Goal: Navigation & Orientation: Find specific page/section

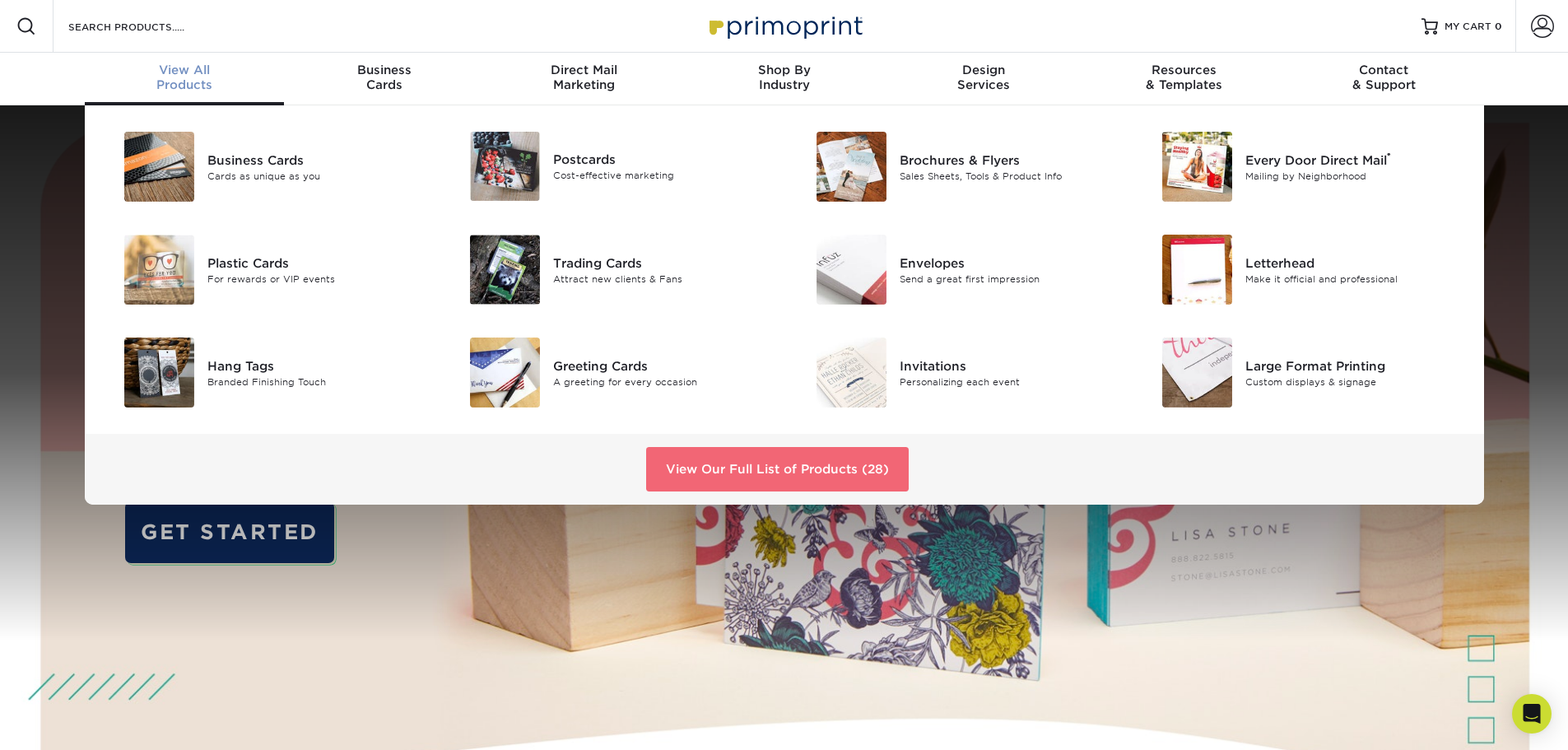
click at [744, 476] on link "View Our Full List of Products (28)" at bounding box center [777, 469] width 263 height 44
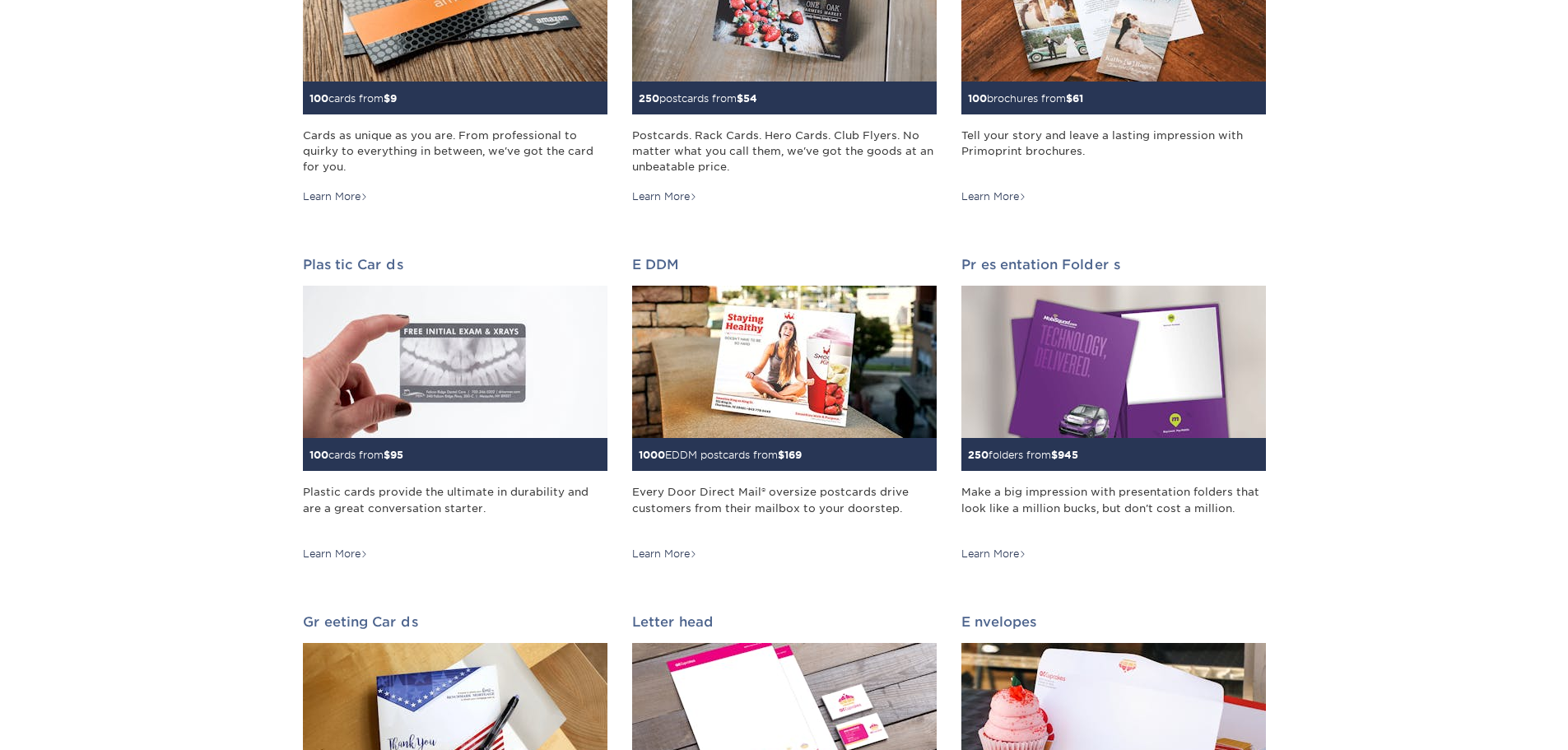
scroll to position [412, 0]
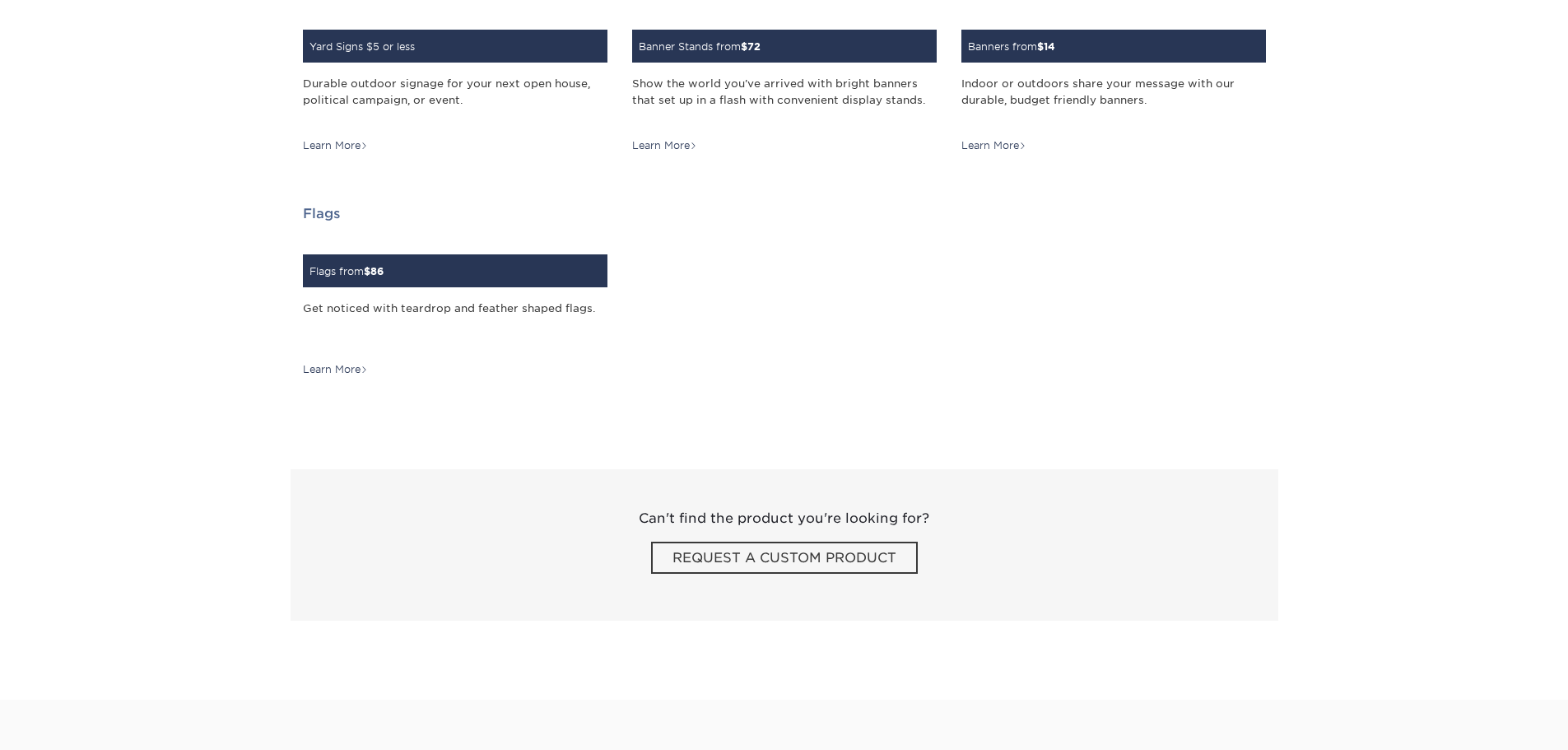
drag, startPoint x: 1566, startPoint y: 489, endPoint x: 1572, endPoint y: 519, distance: 30.6
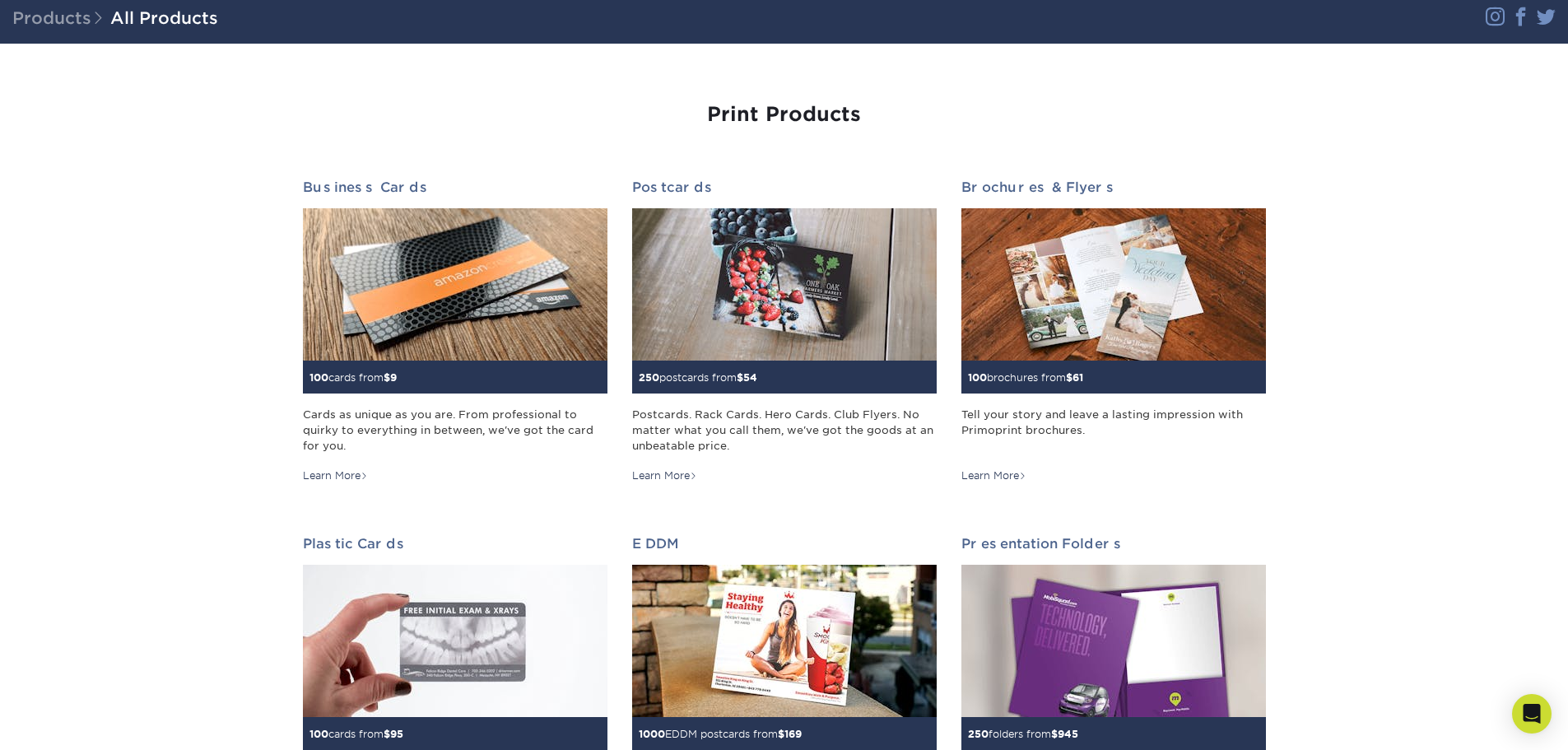
scroll to position [0, 0]
